Goal: Information Seeking & Learning: Learn about a topic

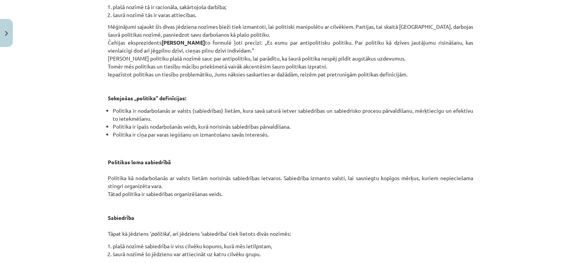
scroll to position [780, 0]
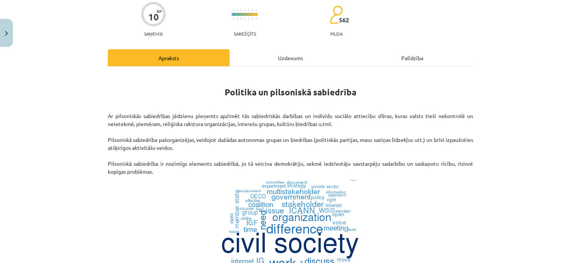
click at [289, 58] on div "Uzdevums" at bounding box center [291, 57] width 122 height 17
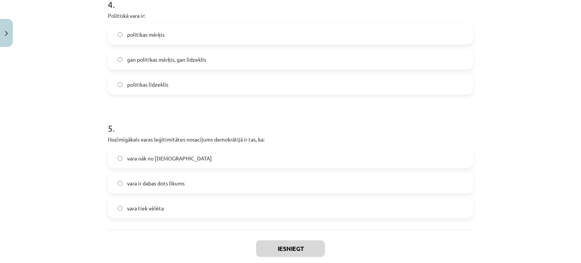
scroll to position [548, 0]
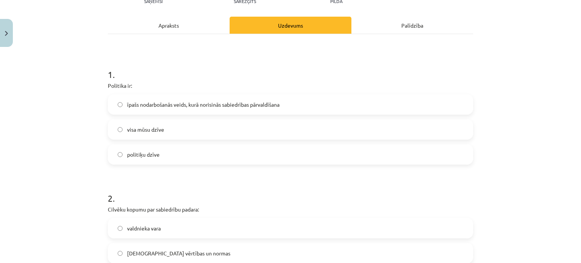
click at [179, 30] on div "Apraksts" at bounding box center [169, 25] width 122 height 17
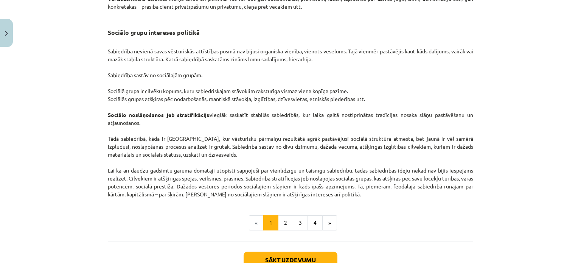
scroll to position [1153, 0]
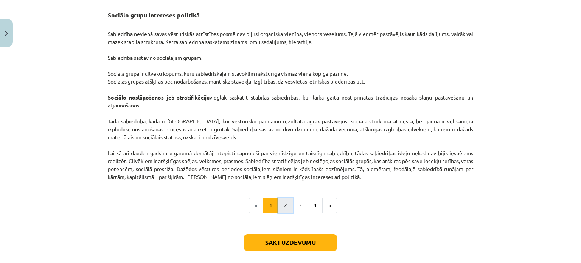
click at [286, 211] on button "2" at bounding box center [285, 205] width 15 height 15
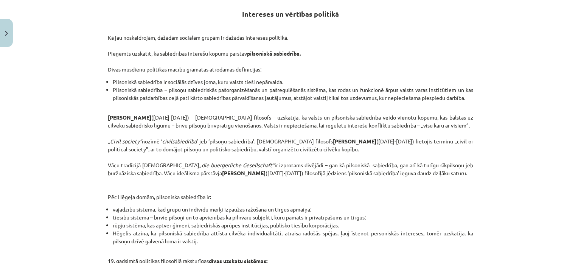
scroll to position [248, 0]
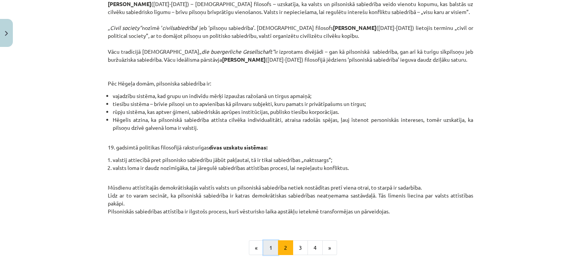
click at [263, 251] on button "1" at bounding box center [270, 247] width 15 height 15
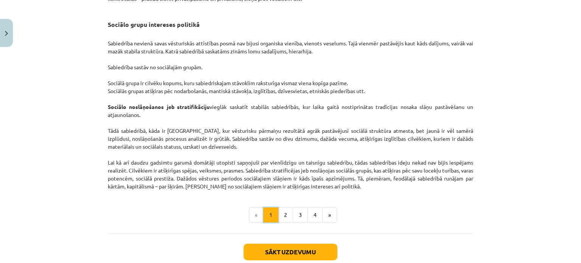
scroll to position [1156, 0]
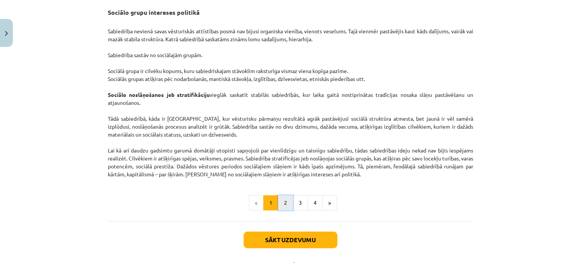
click at [281, 207] on button "2" at bounding box center [285, 202] width 15 height 15
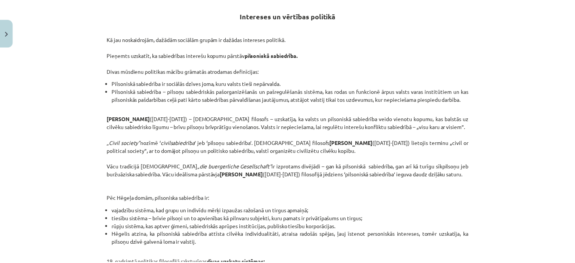
scroll to position [146, 0]
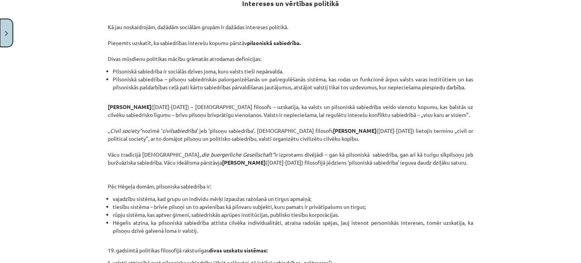
click at [2, 31] on button "Close" at bounding box center [6, 33] width 13 height 28
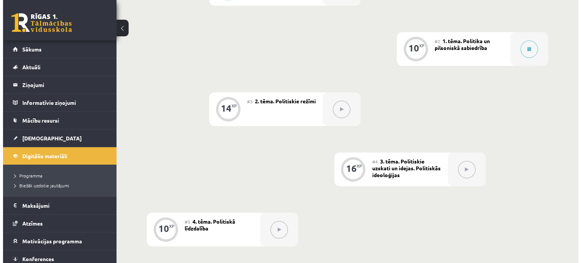
scroll to position [227, 0]
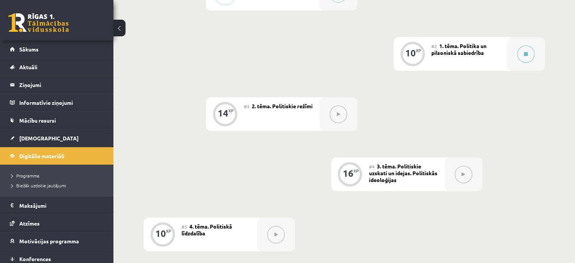
click at [461, 56] on span "1. tēma. Politika un pilsoniskā sabiedrība" at bounding box center [458, 49] width 55 height 14
click at [526, 56] on icon at bounding box center [526, 54] width 4 height 5
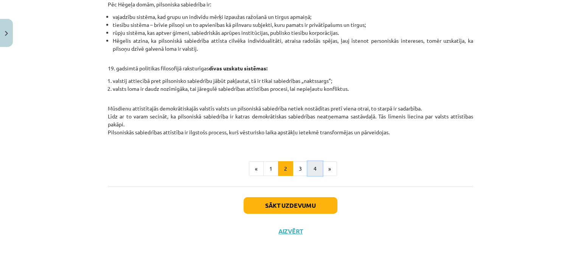
click at [313, 169] on button "4" at bounding box center [314, 168] width 15 height 15
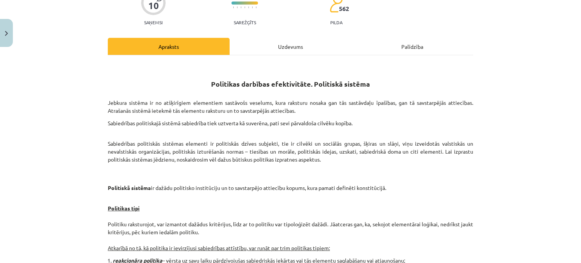
scroll to position [0, 0]
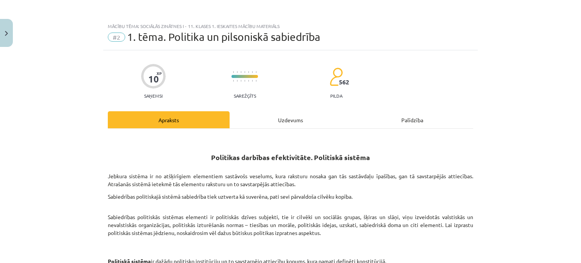
click at [285, 120] on div "Uzdevums" at bounding box center [291, 119] width 122 height 17
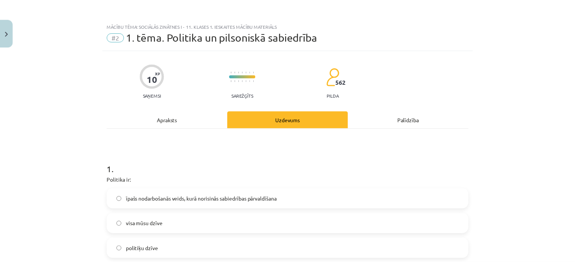
scroll to position [76, 0]
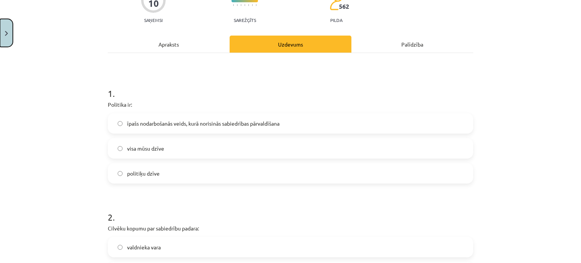
drag, startPoint x: 8, startPoint y: 27, endPoint x: 3, endPoint y: 22, distance: 6.7
click at [3, 22] on button "Close" at bounding box center [6, 33] width 13 height 28
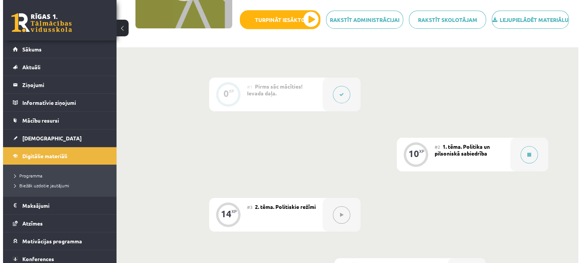
scroll to position [189, 0]
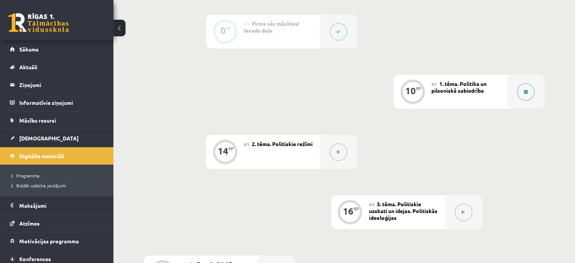
click at [526, 94] on icon at bounding box center [526, 92] width 4 height 5
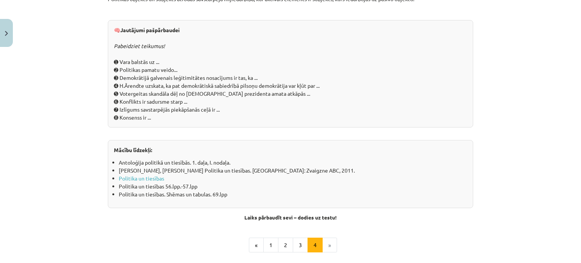
scroll to position [863, 0]
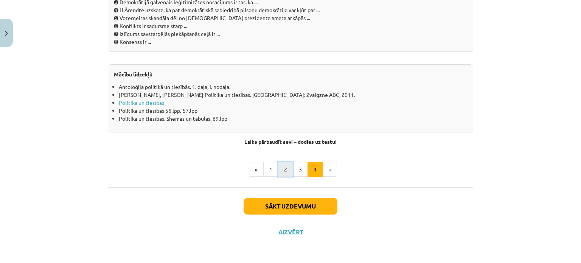
click at [280, 170] on button "2" at bounding box center [285, 169] width 15 height 15
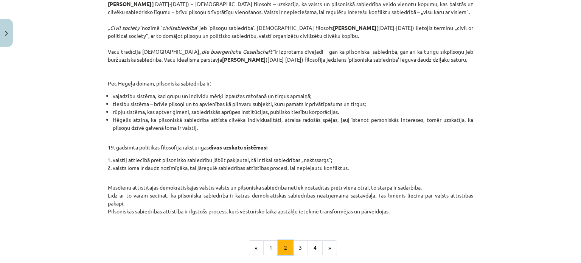
scroll to position [324, 0]
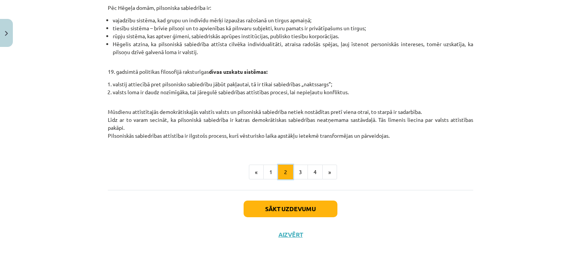
click at [290, 180] on button "2" at bounding box center [285, 171] width 15 height 15
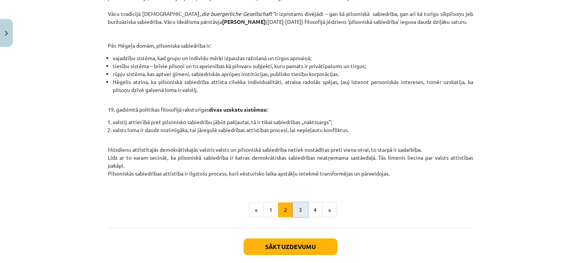
click at [293, 217] on button "3" at bounding box center [300, 209] width 15 height 15
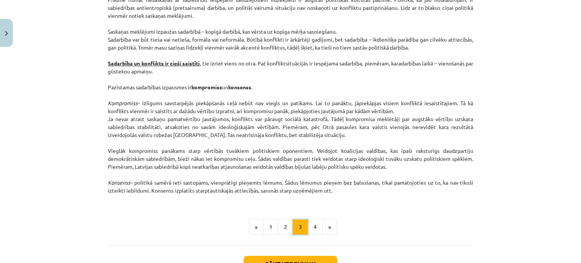
scroll to position [967, 0]
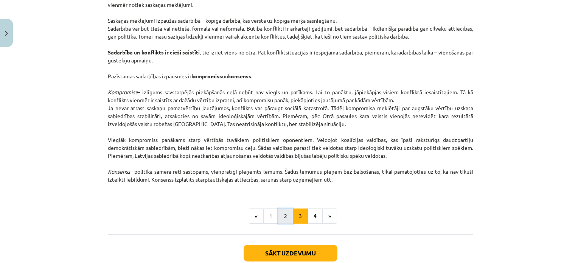
click at [285, 217] on button "2" at bounding box center [285, 215] width 15 height 15
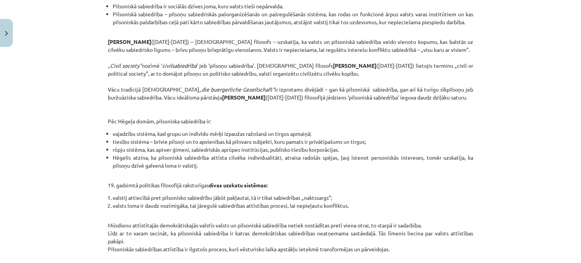
scroll to position [173, 0]
